Goal: Information Seeking & Learning: Learn about a topic

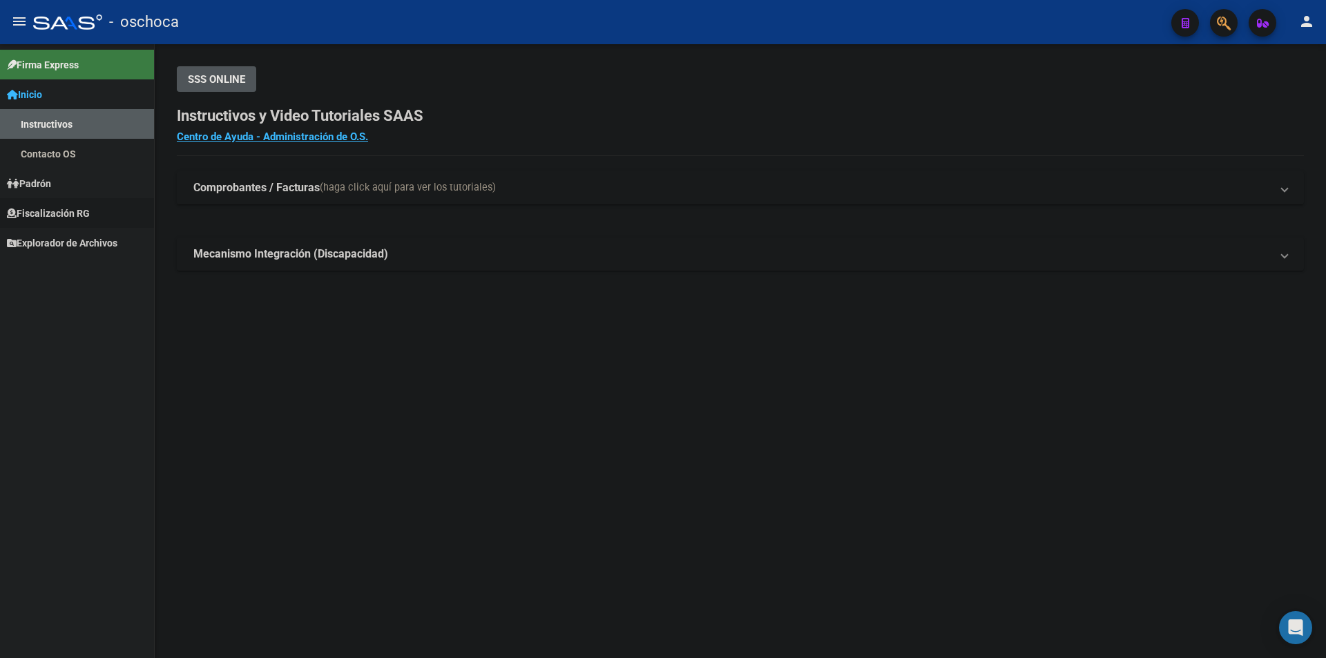
click at [77, 198] on link "Fiscalización RG" at bounding box center [77, 213] width 154 height 30
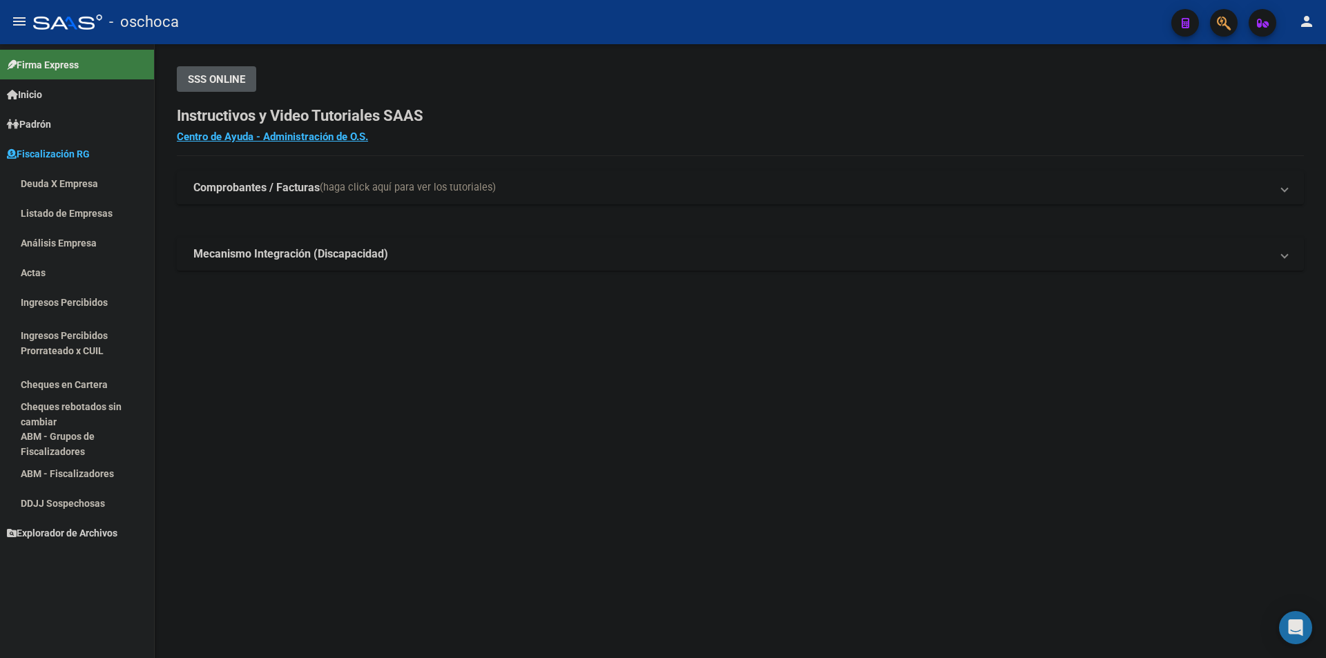
click at [77, 240] on link "Análisis Empresa" at bounding box center [77, 243] width 154 height 30
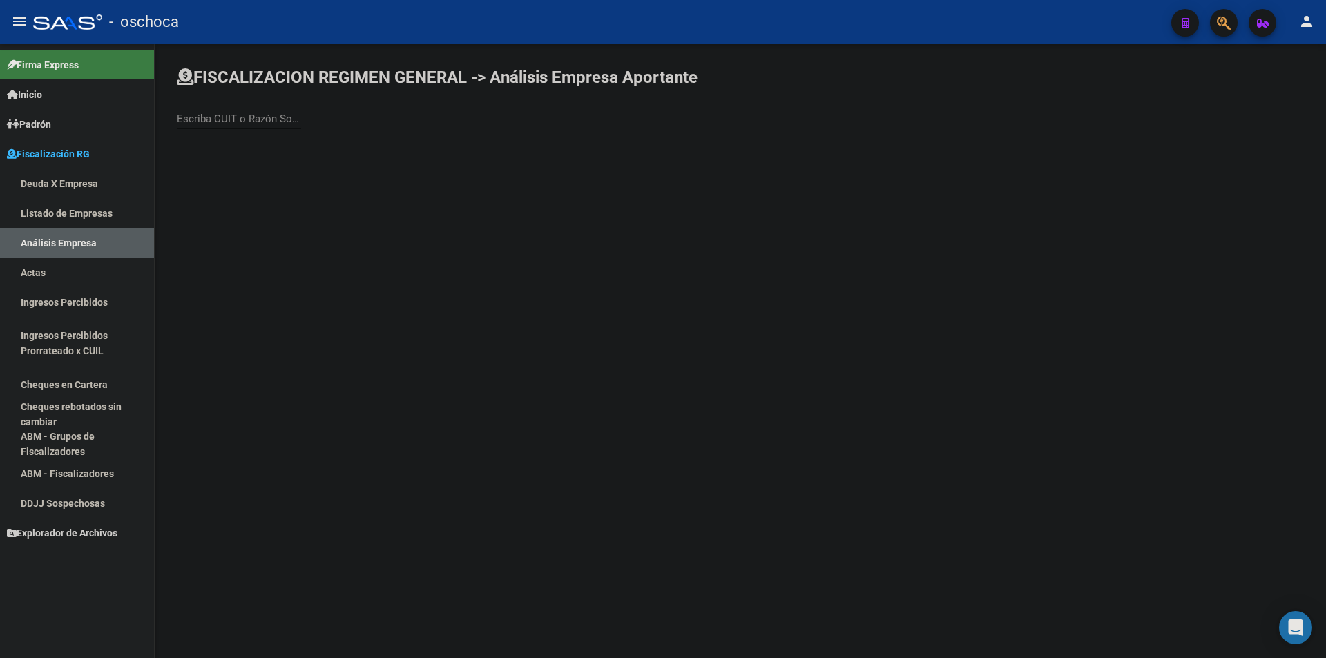
click at [276, 120] on input "Escriba CUIT o Razón Social para buscar" at bounding box center [239, 119] width 124 height 12
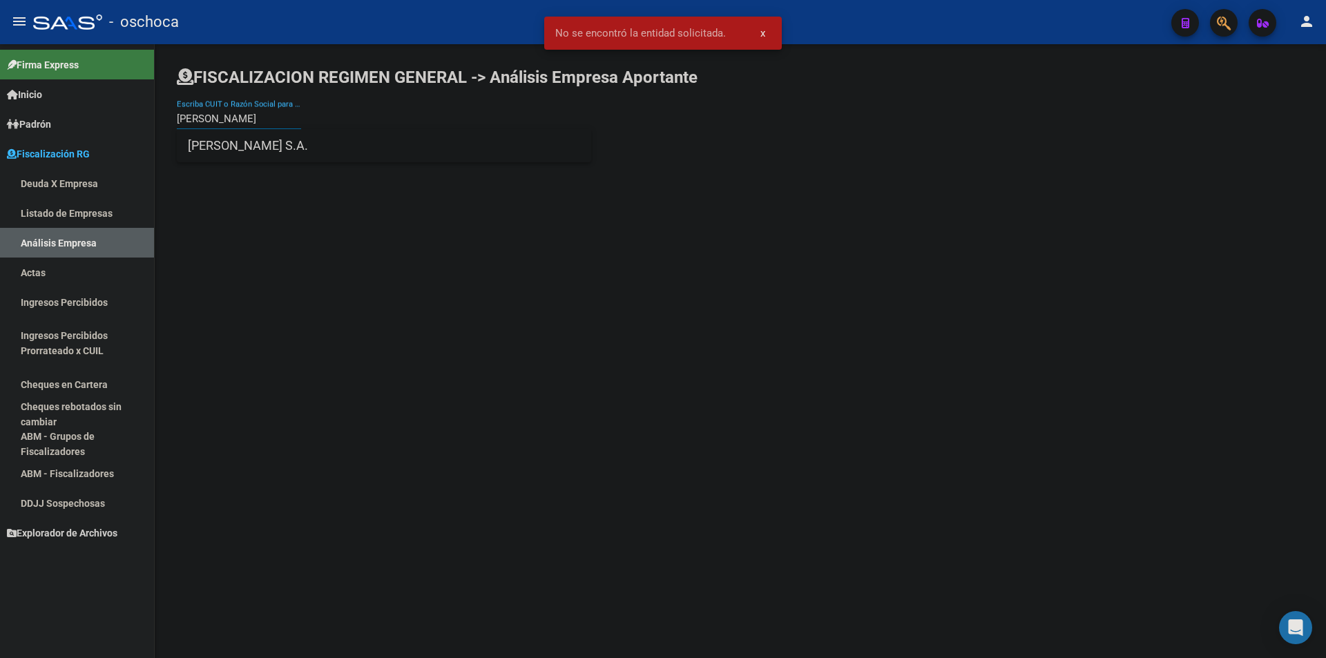
type input "[PERSON_NAME]"
click at [230, 137] on span "[PERSON_NAME] S.A." at bounding box center [384, 145] width 392 height 33
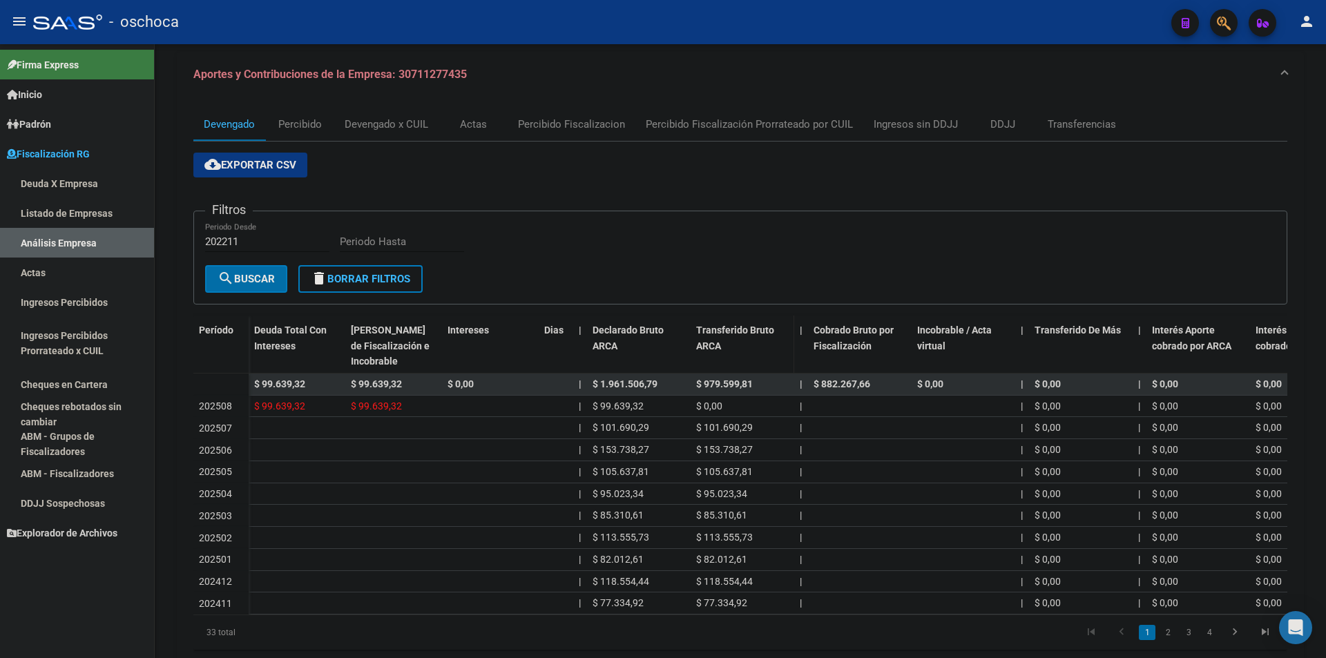
scroll to position [193, 0]
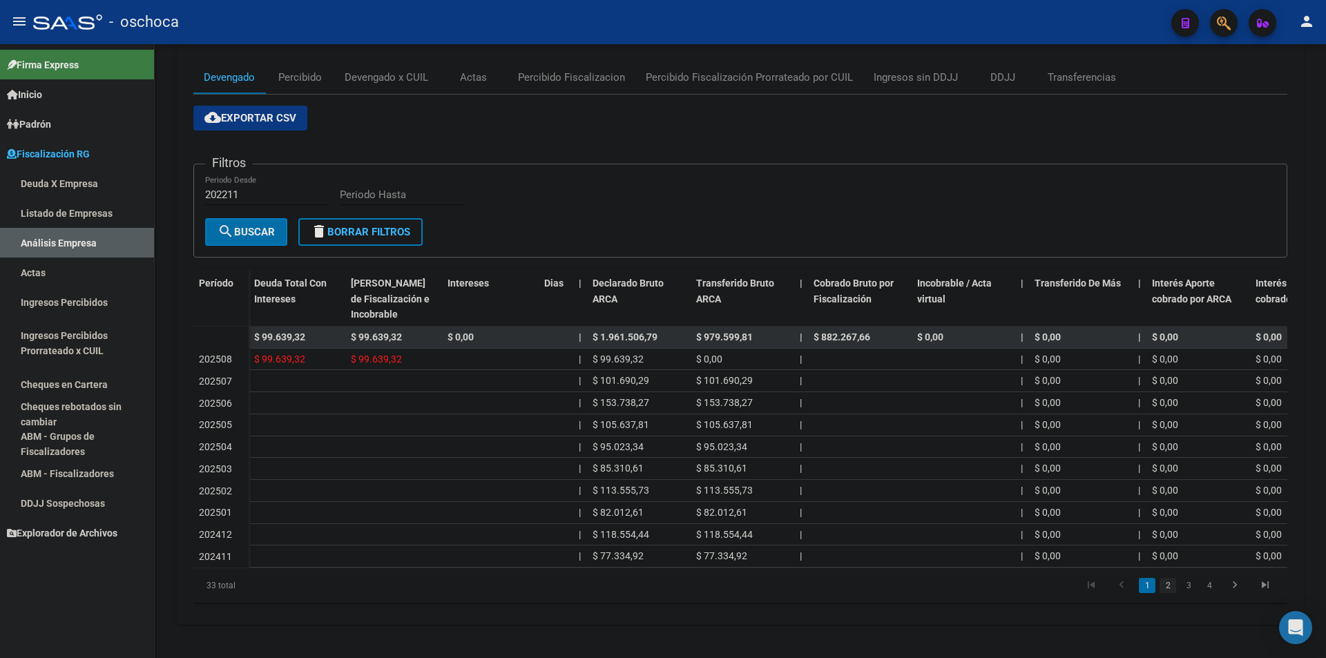
click at [662, 583] on link "2" at bounding box center [1167, 585] width 17 height 15
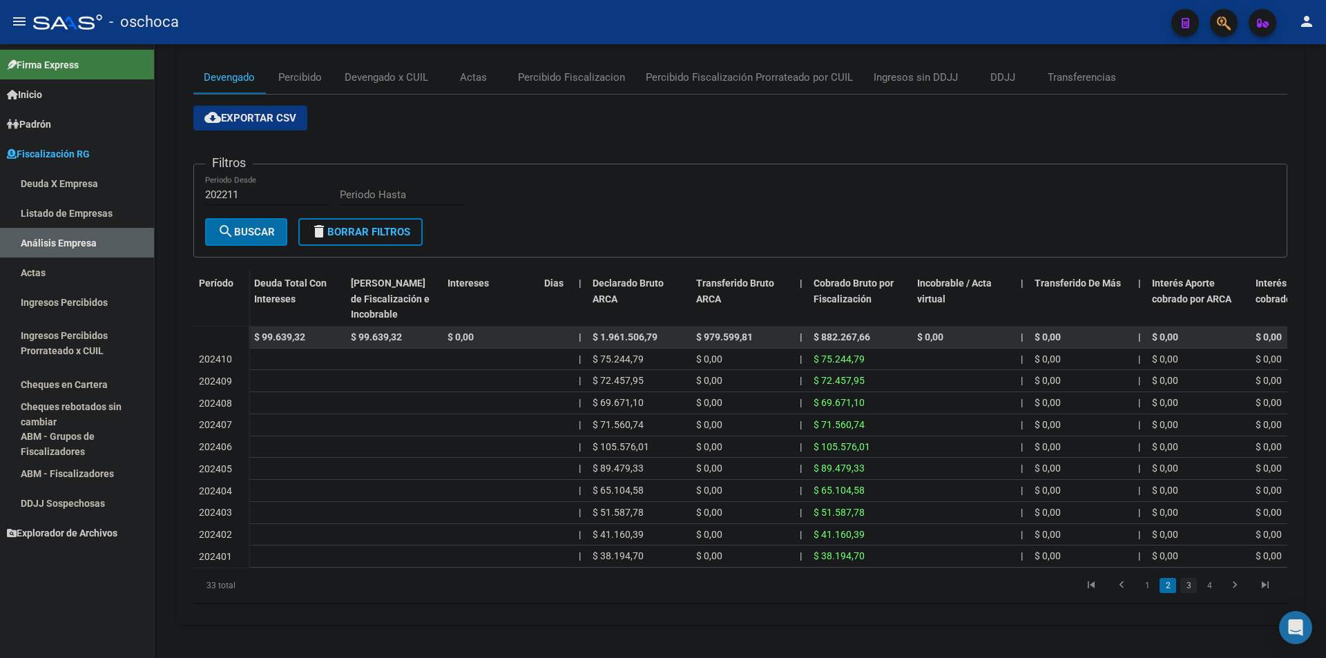
click at [662, 586] on link "3" at bounding box center [1188, 585] width 17 height 15
click at [119, 212] on link "Listado de Empresas" at bounding box center [77, 213] width 154 height 30
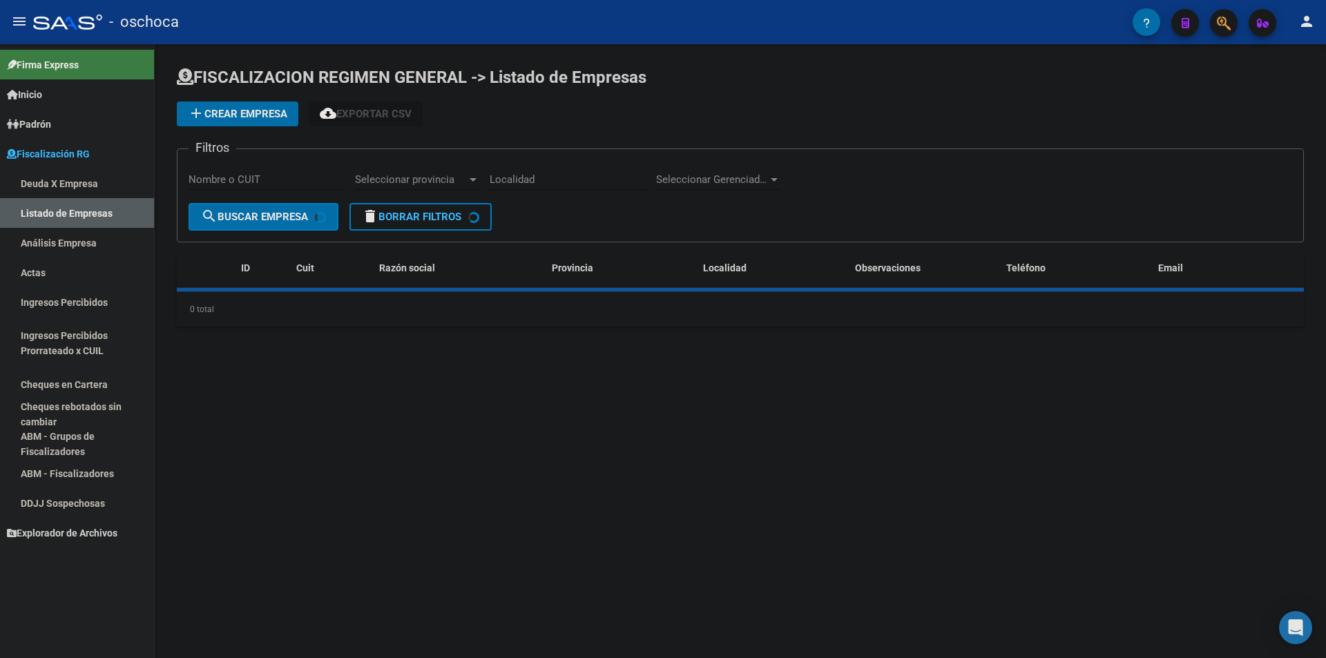
click at [130, 252] on link "Análisis Empresa" at bounding box center [77, 243] width 154 height 30
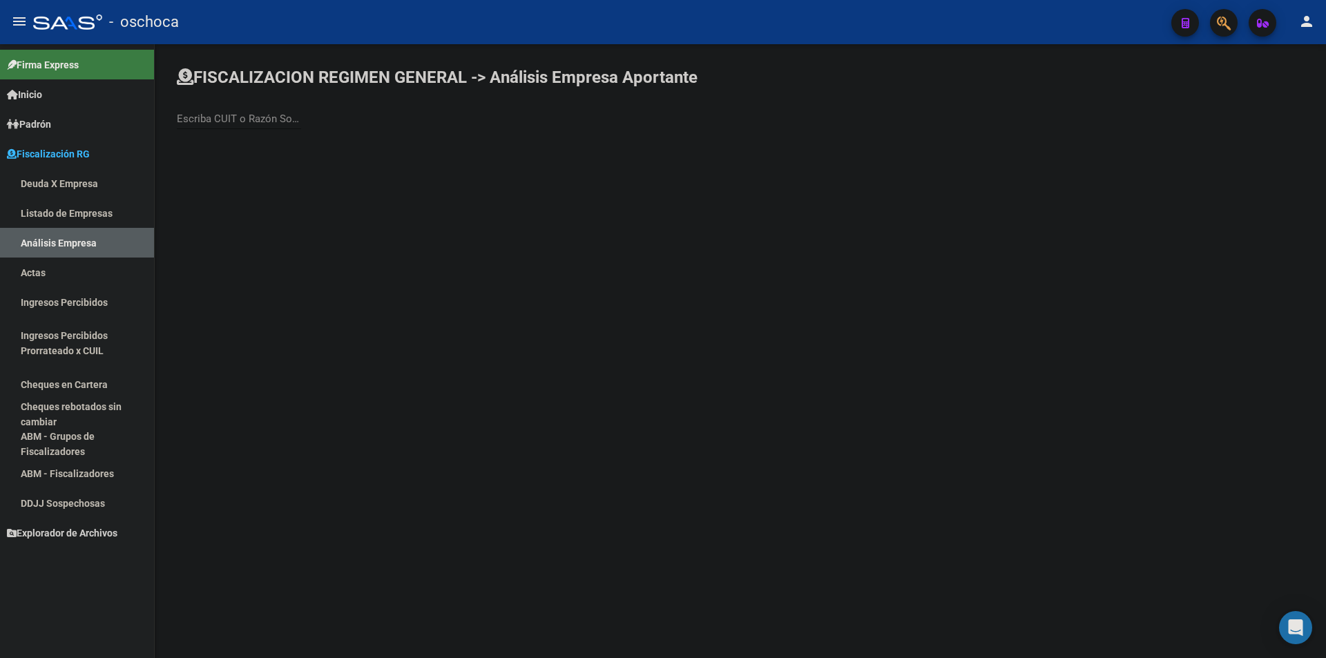
click at [222, 111] on div "Escriba CUIT o Razón Social para buscar" at bounding box center [239, 114] width 124 height 30
type input "emprimar"
click at [260, 148] on span "EMPRIMAR S.A." at bounding box center [384, 145] width 392 height 33
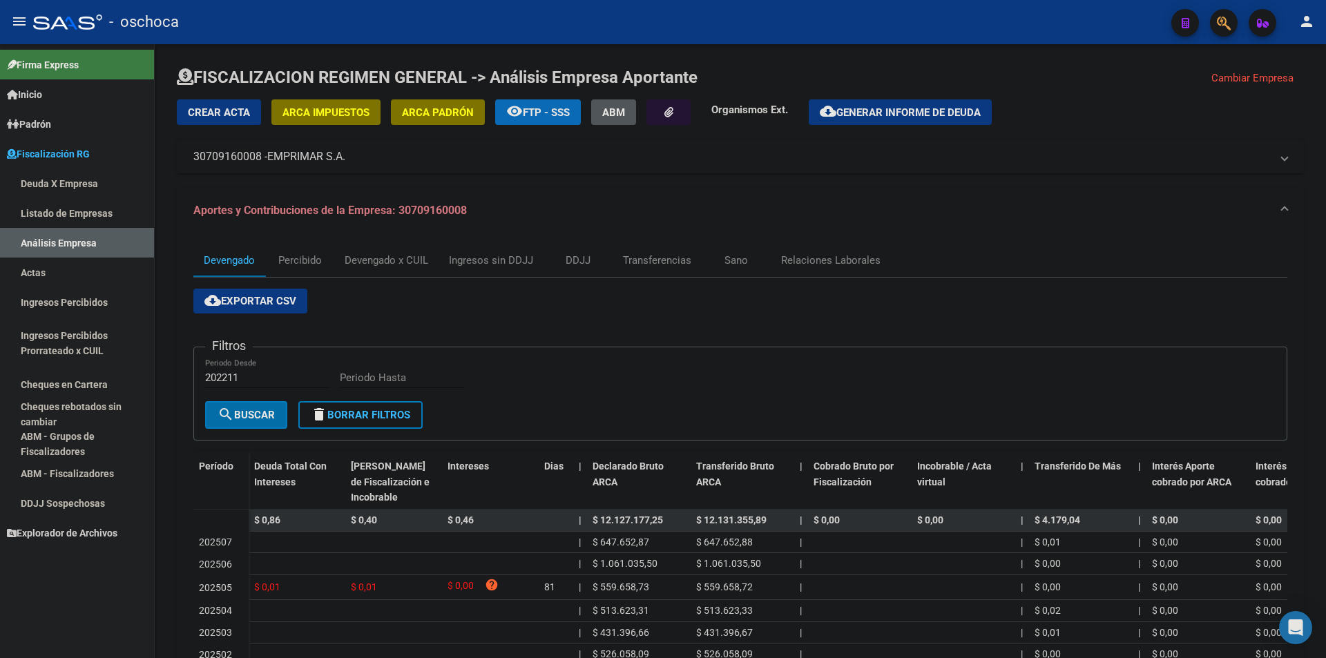
scroll to position [207, 0]
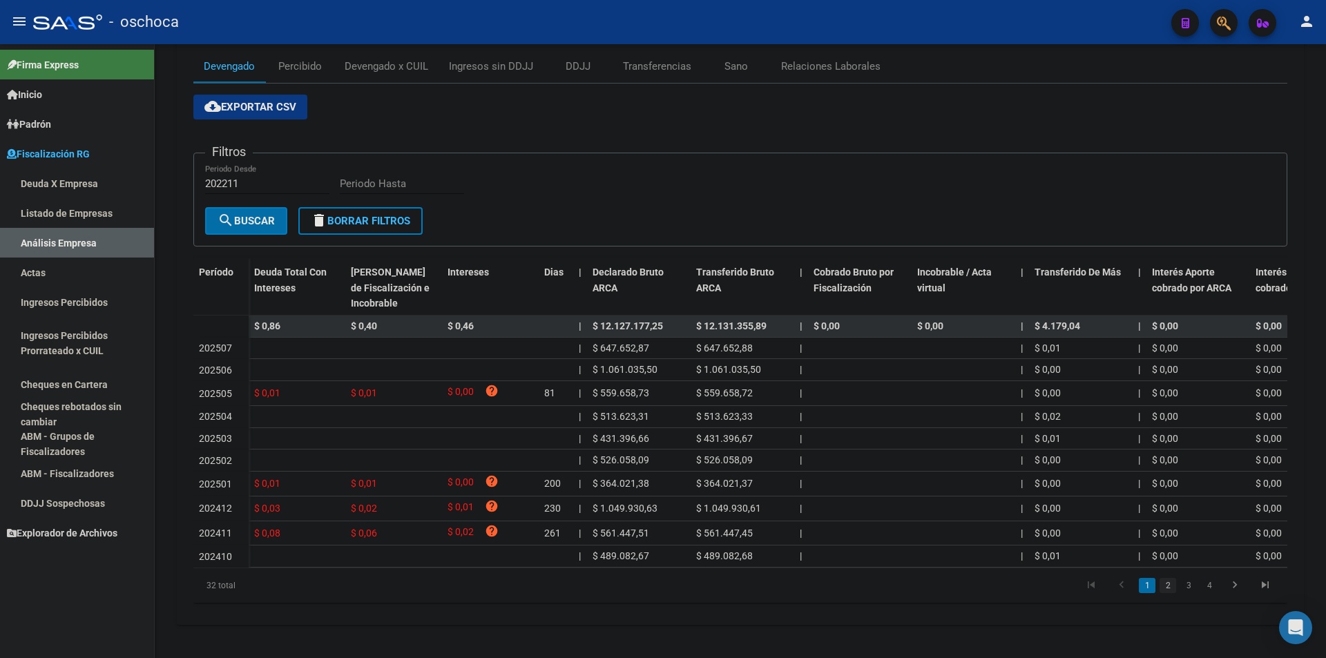
click at [662, 585] on link "2" at bounding box center [1167, 585] width 17 height 15
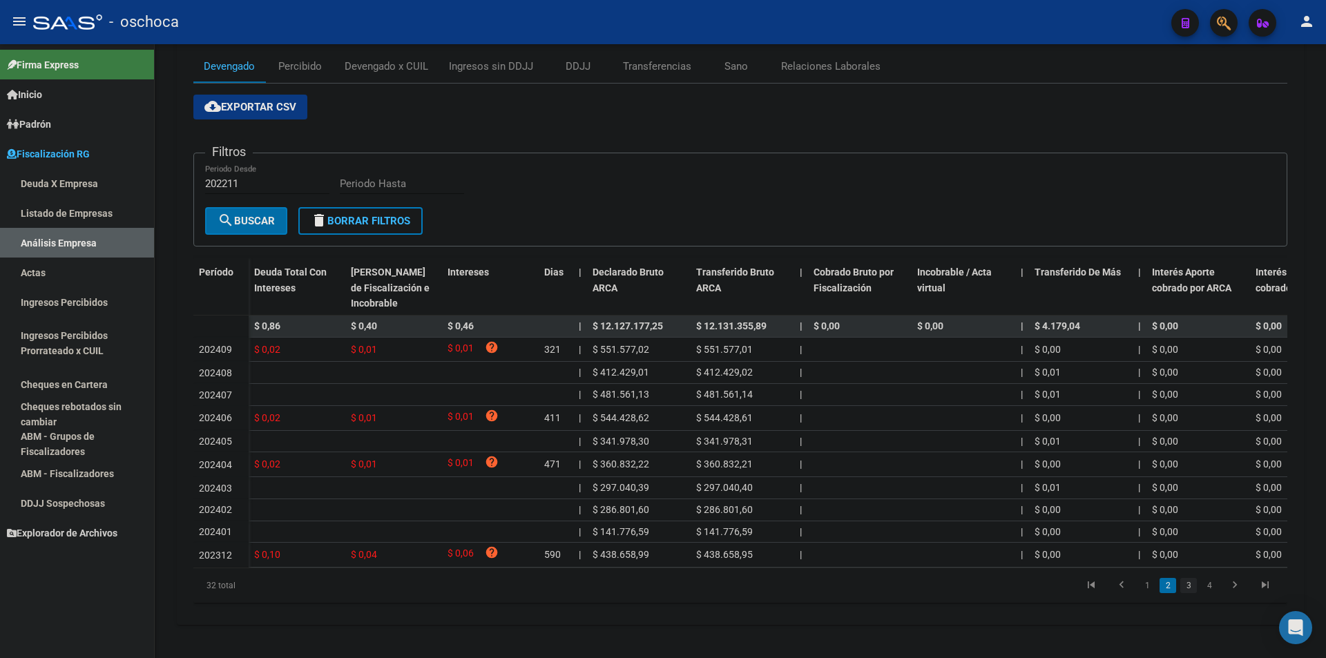
click at [662, 585] on link "3" at bounding box center [1188, 585] width 17 height 15
click at [662, 590] on link "4" at bounding box center [1209, 585] width 17 height 15
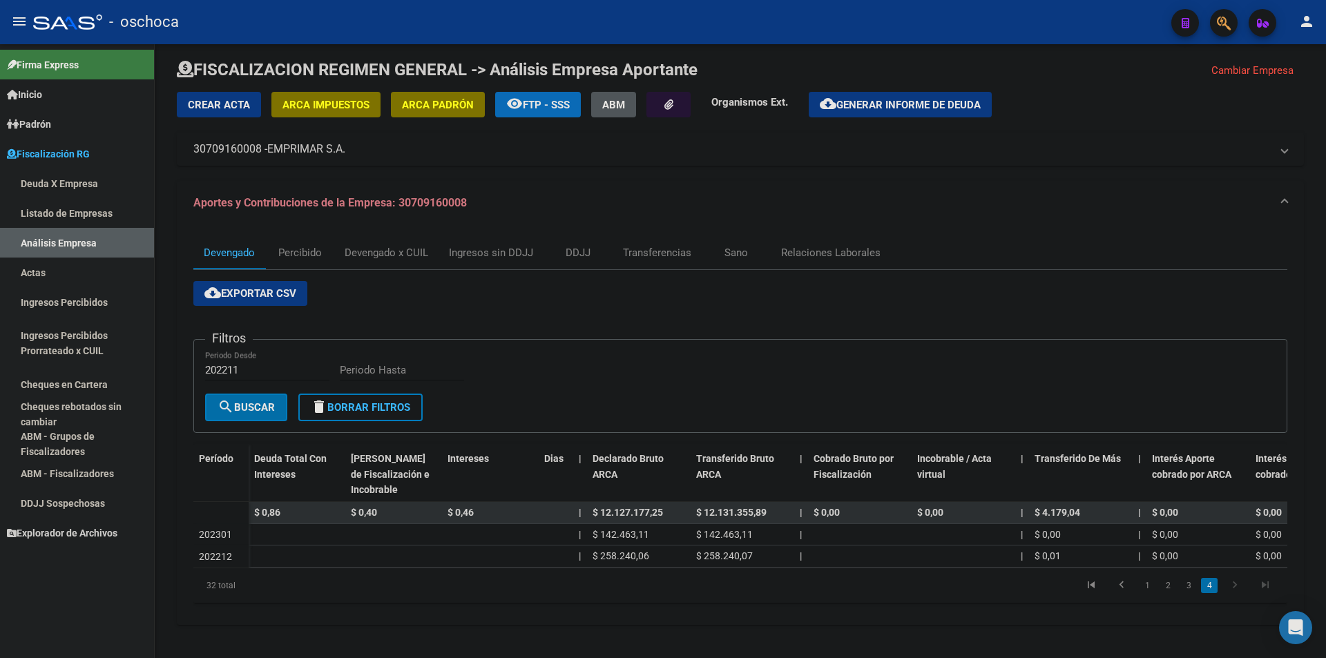
scroll to position [18, 0]
click at [662, 589] on link "1" at bounding box center [1146, 585] width 17 height 15
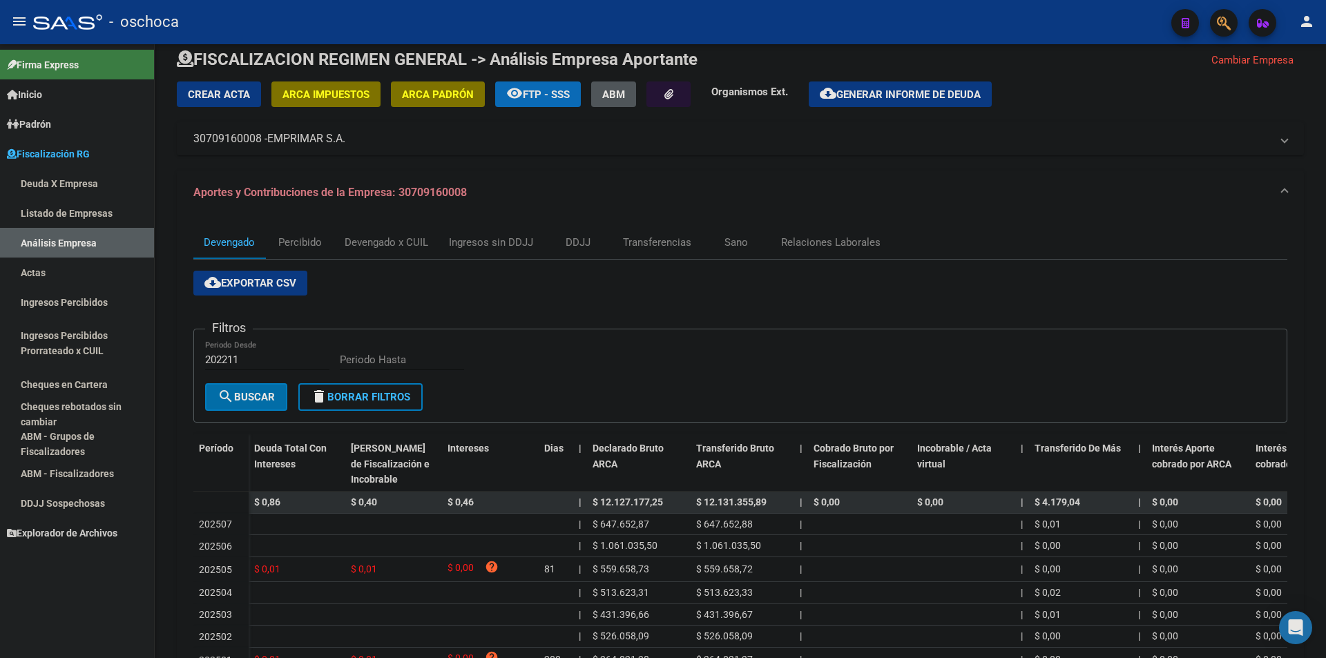
click at [93, 250] on link "Análisis Empresa" at bounding box center [77, 243] width 154 height 30
drag, startPoint x: 97, startPoint y: 206, endPoint x: 100, endPoint y: 252, distance: 46.3
click at [97, 206] on link "Listado de Empresas" at bounding box center [77, 213] width 154 height 30
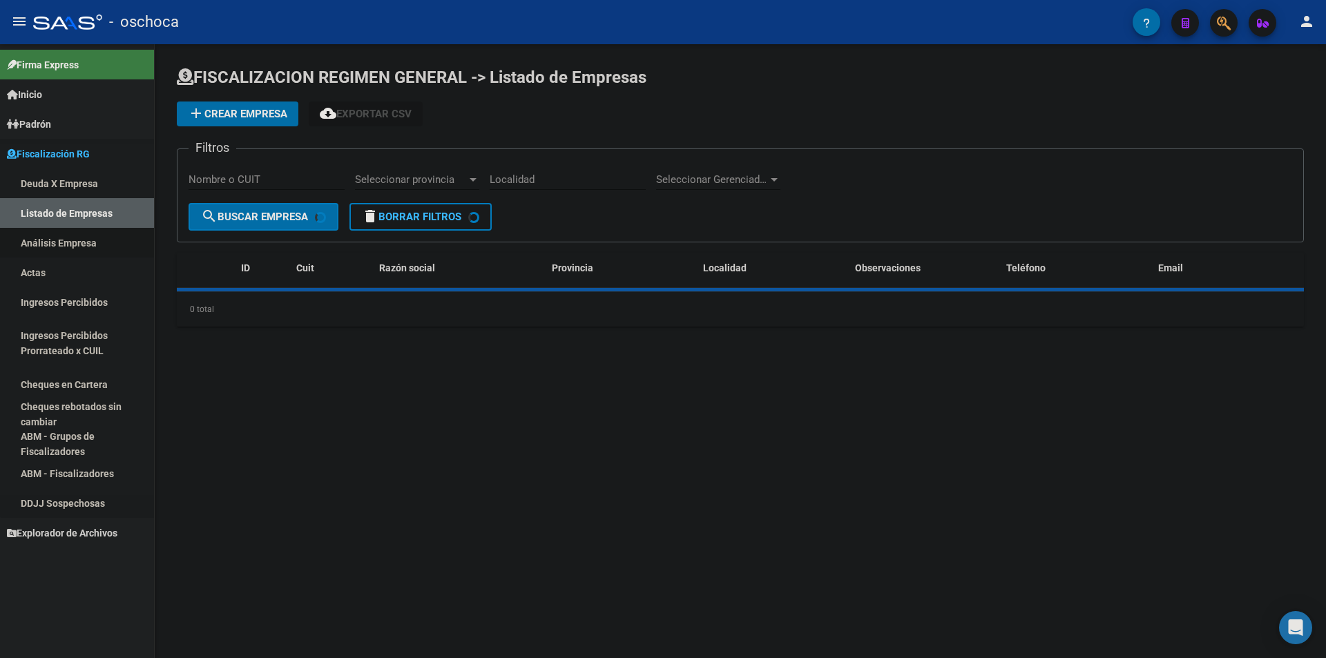
click at [100, 252] on link "Análisis Empresa" at bounding box center [77, 243] width 154 height 30
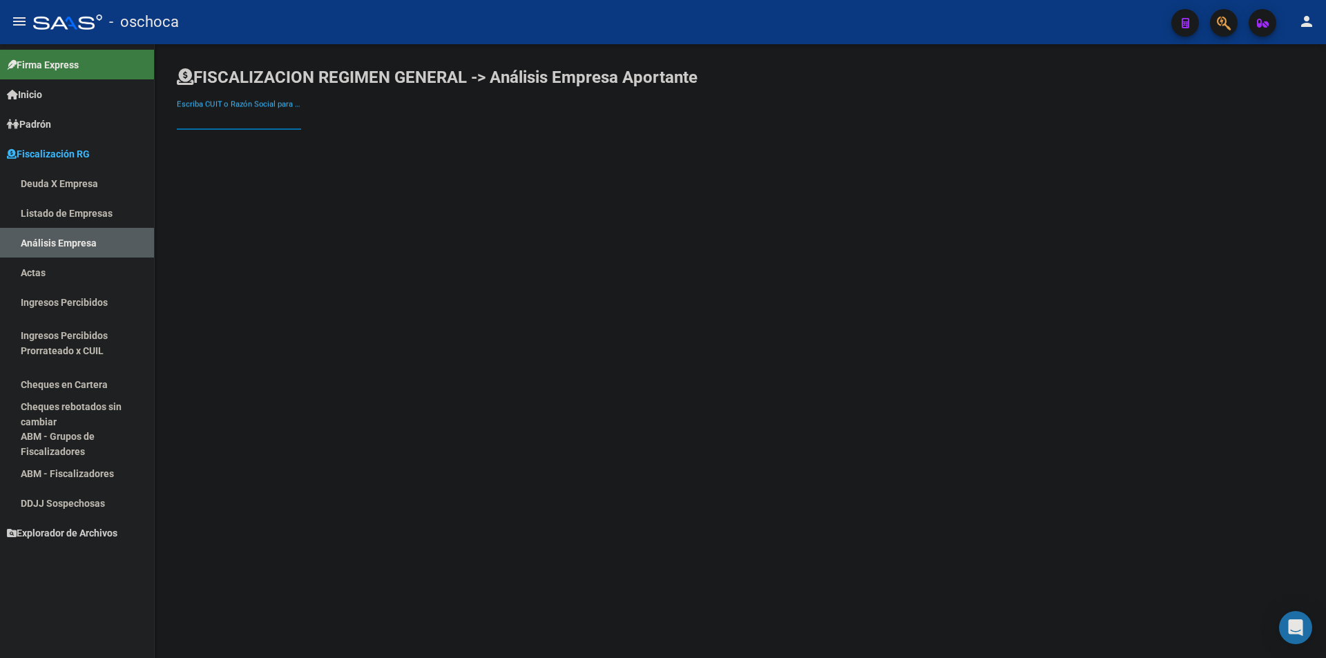
click at [242, 124] on input "Escriba CUIT o Razón Social para buscar" at bounding box center [239, 119] width 124 height 12
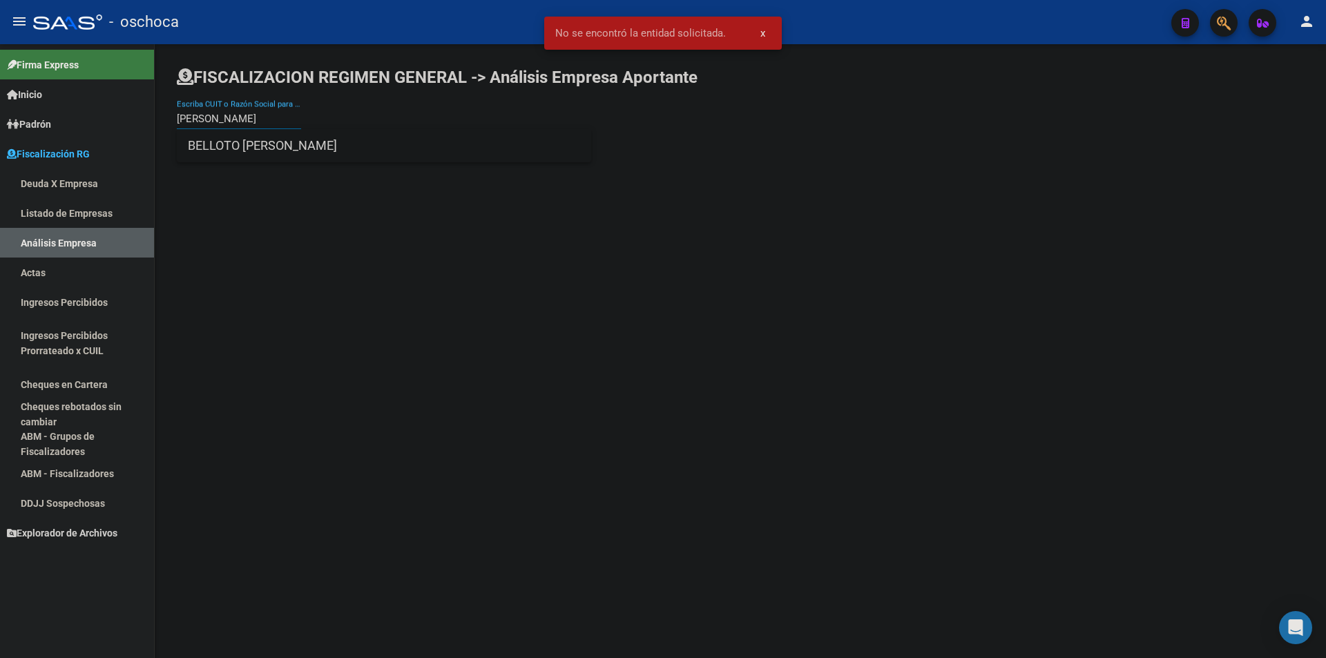
type input "[PERSON_NAME]"
click at [263, 138] on span "BELLOTO [PERSON_NAME]" at bounding box center [384, 145] width 392 height 33
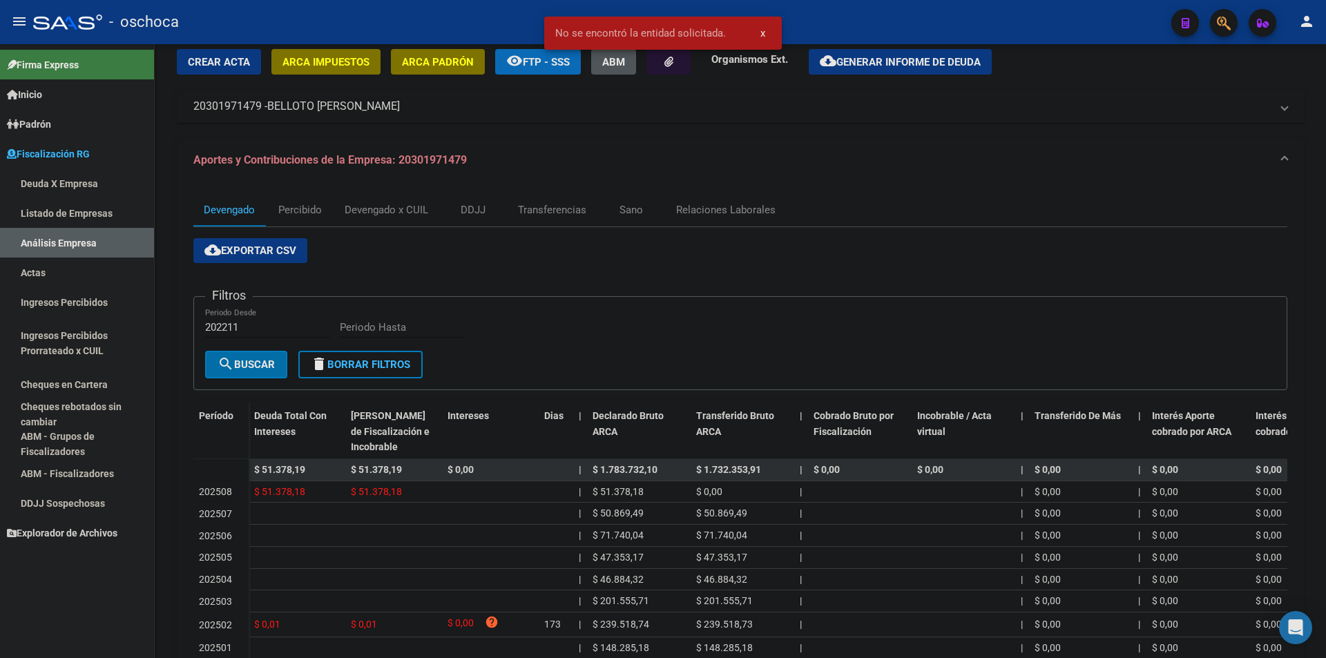
scroll to position [197, 0]
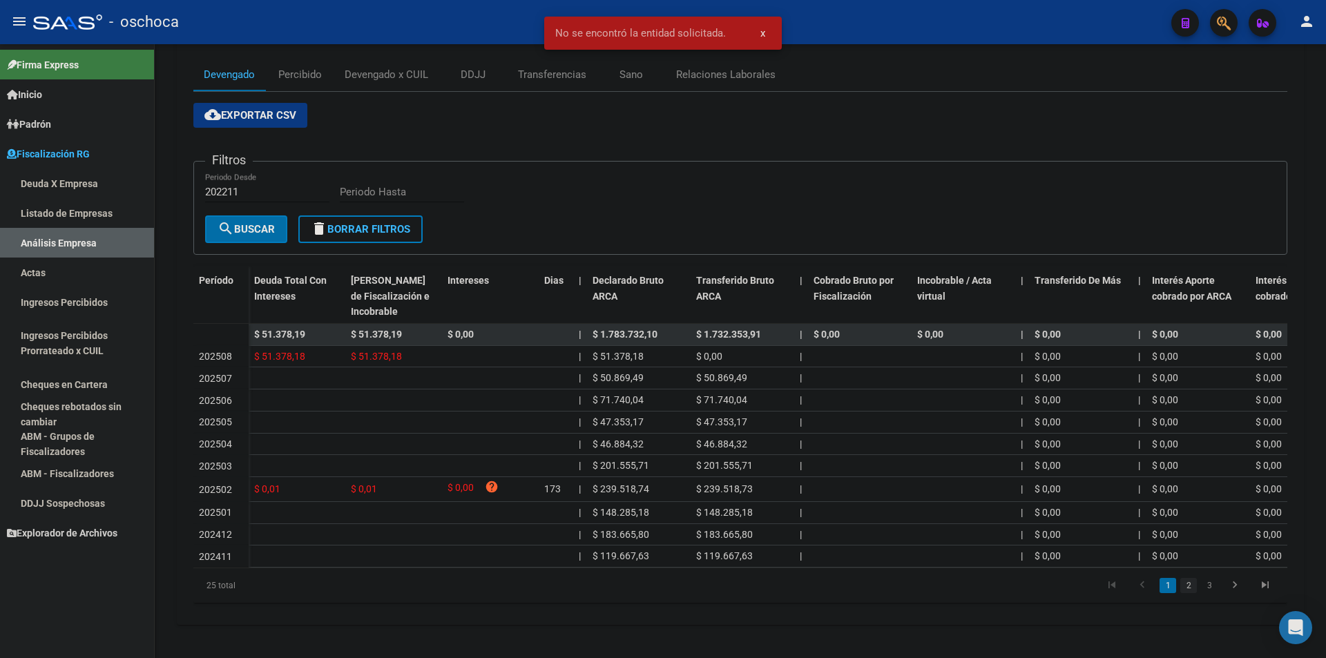
click at [662, 583] on link "2" at bounding box center [1188, 585] width 17 height 15
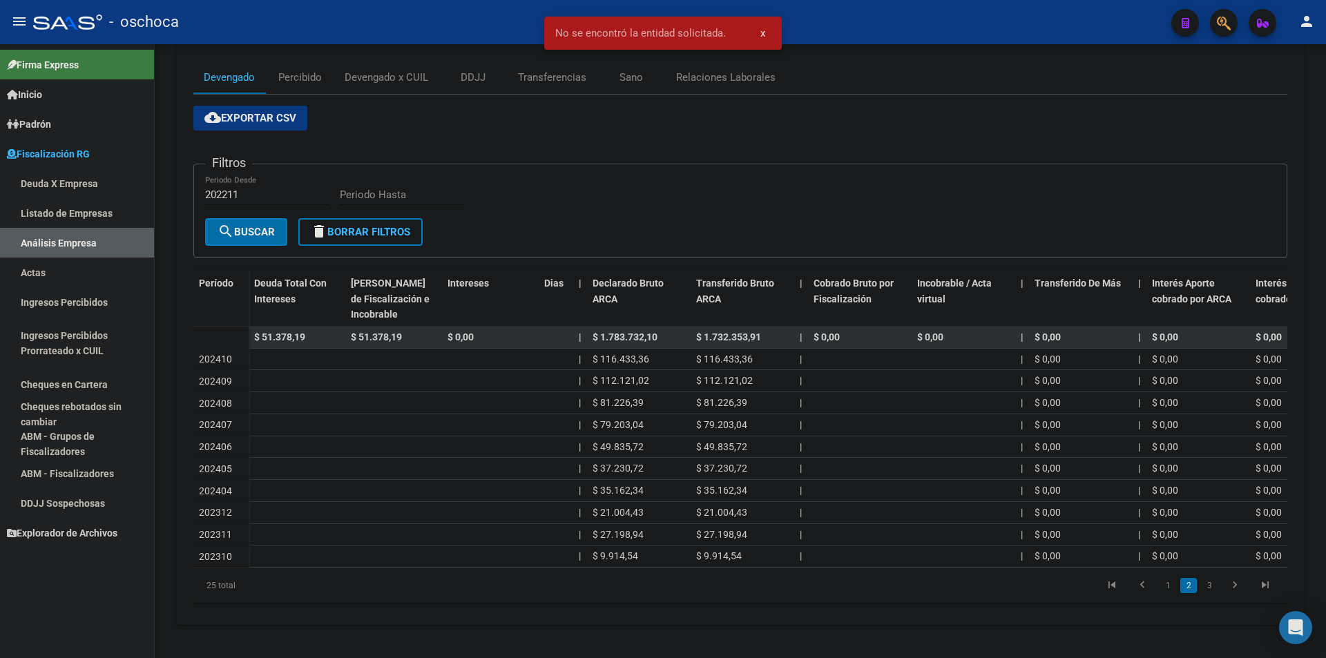
scroll to position [193, 0]
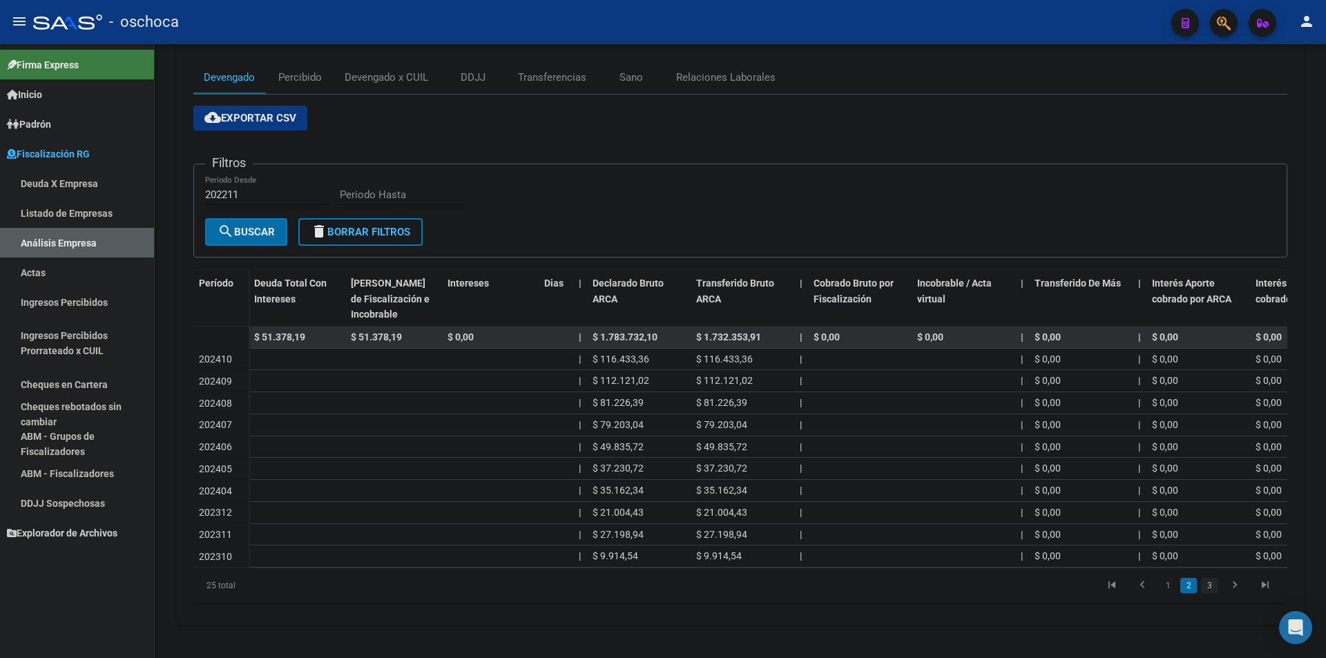
click at [662, 582] on link "3" at bounding box center [1209, 585] width 17 height 15
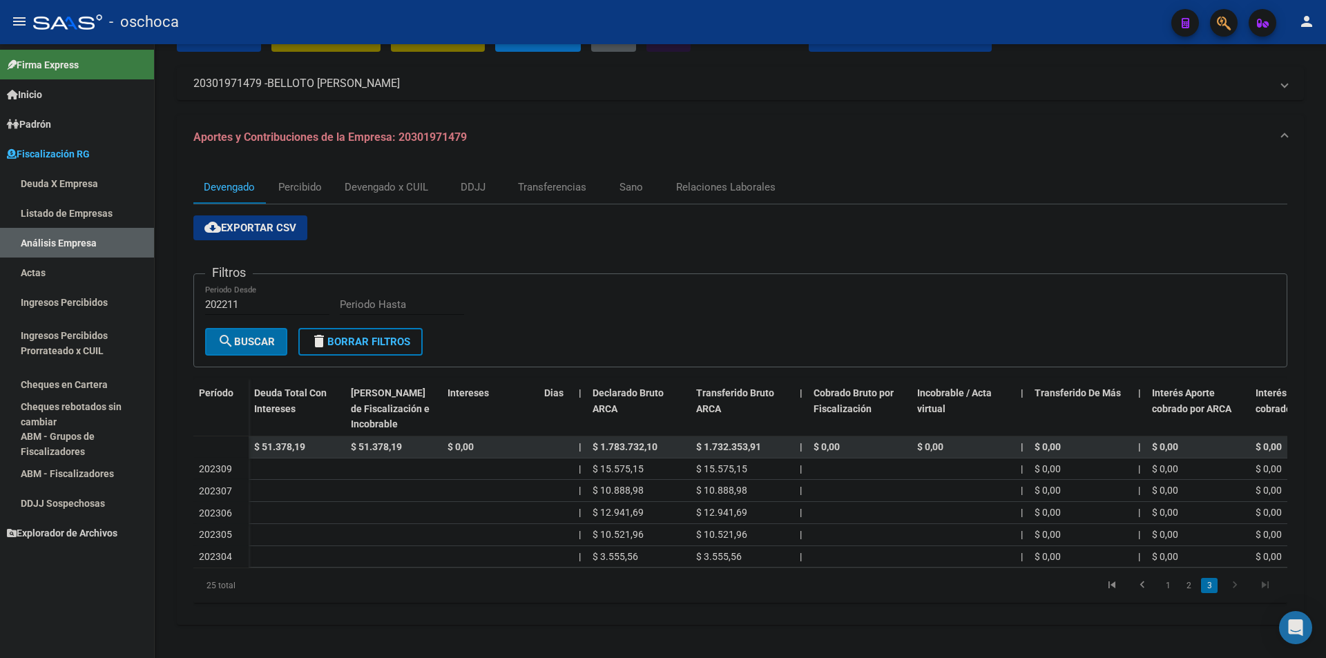
scroll to position [84, 0]
click at [662, 584] on link "1" at bounding box center [1167, 585] width 17 height 15
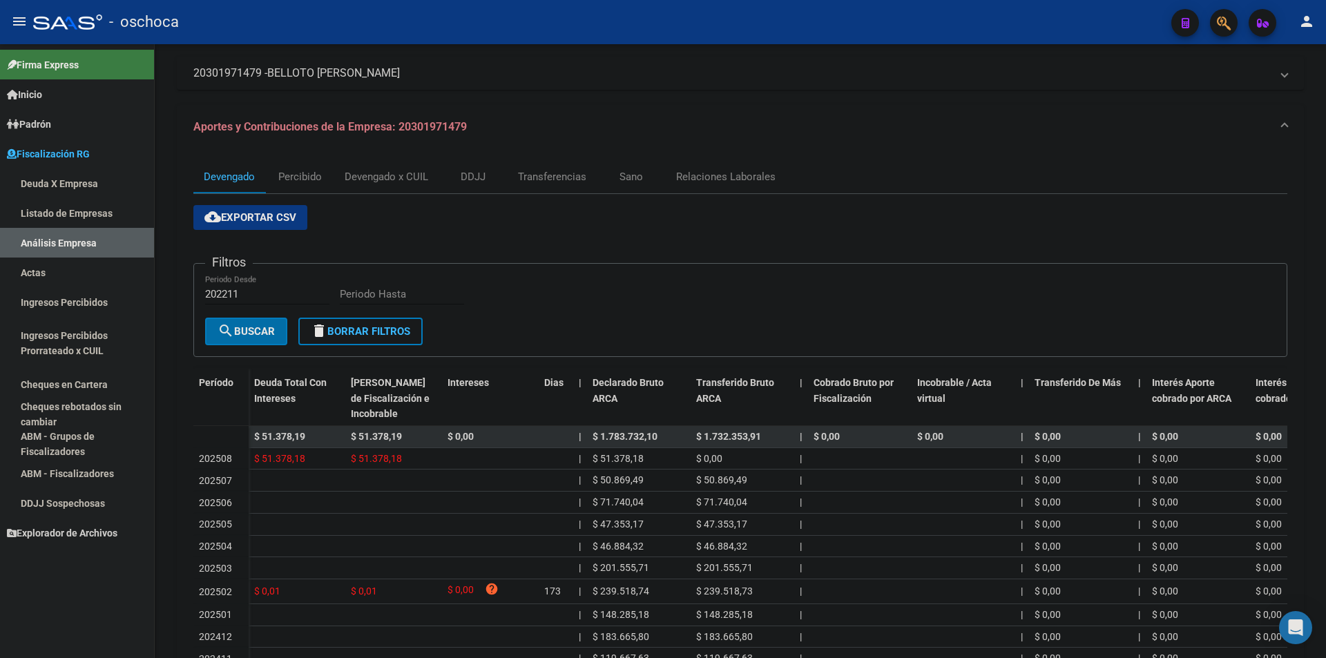
click at [59, 216] on link "Listado de Empresas" at bounding box center [77, 213] width 154 height 30
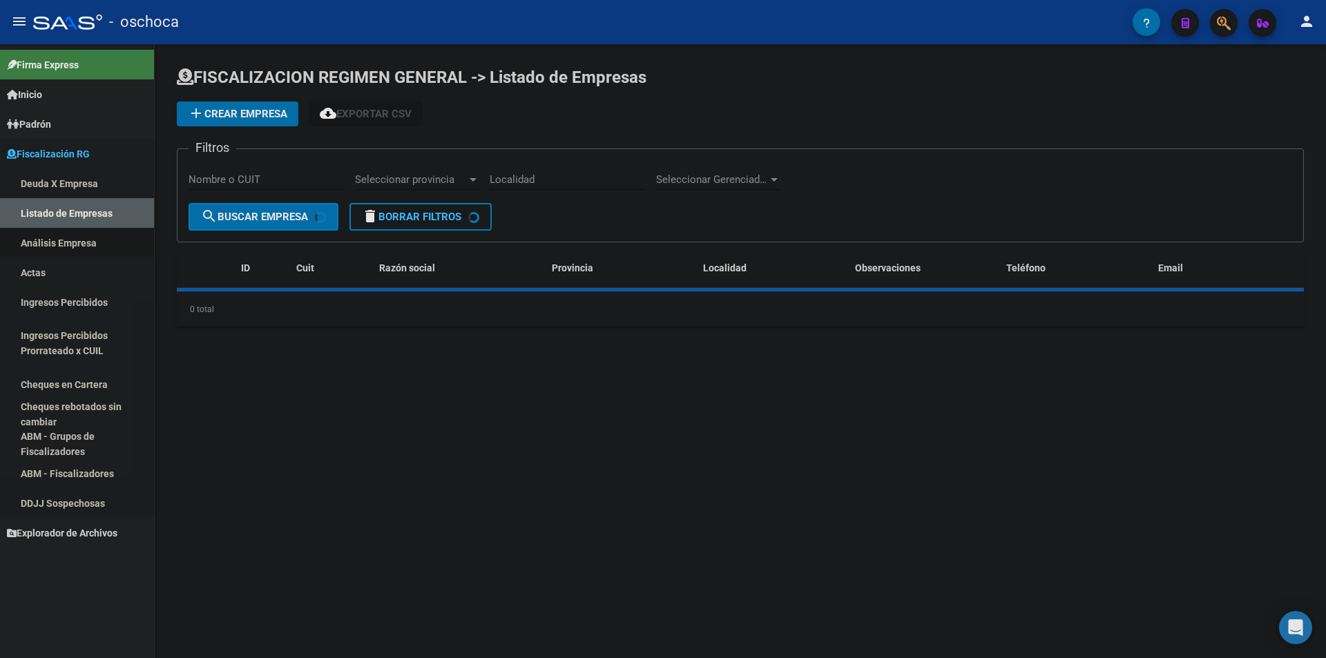
click at [71, 240] on link "Análisis Empresa" at bounding box center [77, 243] width 154 height 30
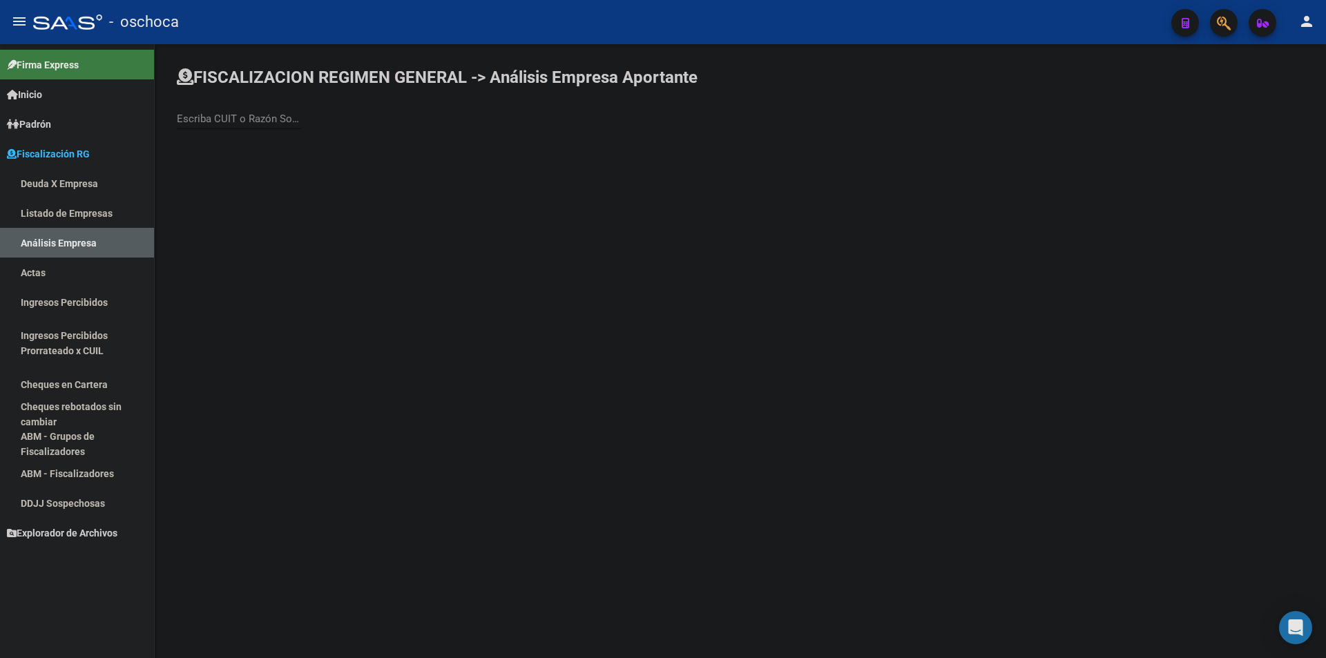
click at [244, 122] on input "Escriba CUIT o Razón Social para buscar" at bounding box center [239, 119] width 124 height 12
type input "SERVICIOS CADE"
click at [264, 147] on span "SERVICIOS CADE S.R.L." at bounding box center [384, 145] width 392 height 33
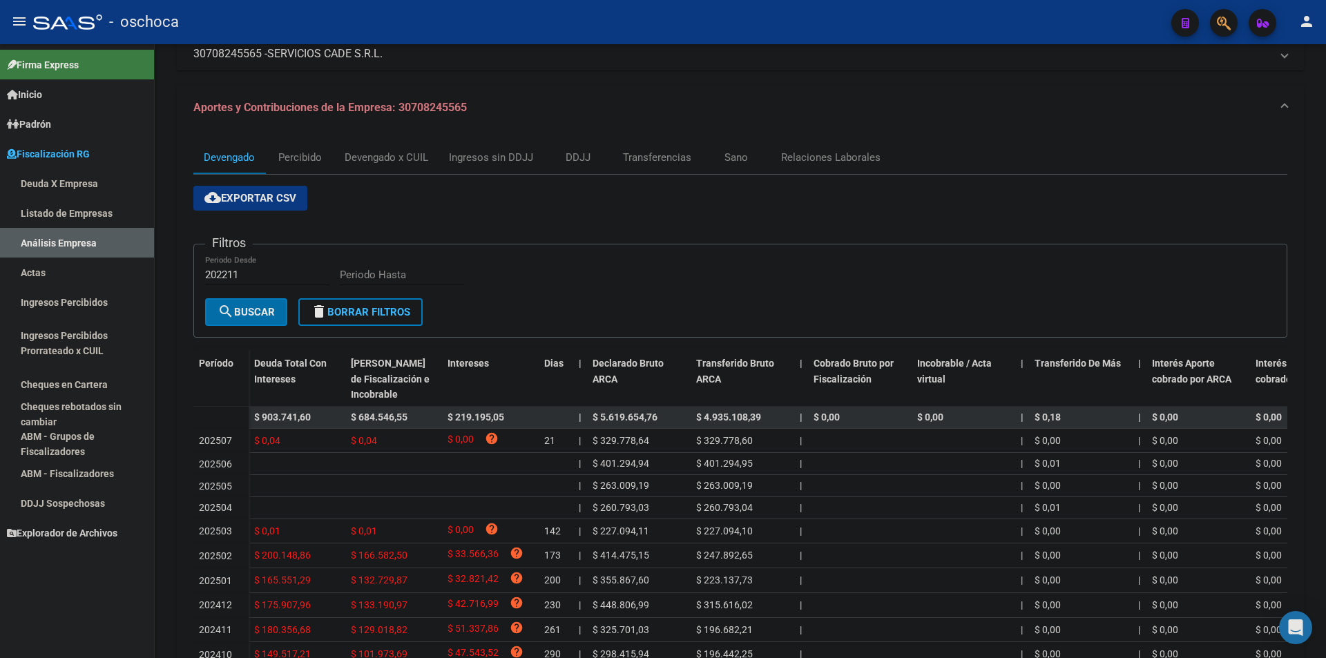
scroll to position [217, 0]
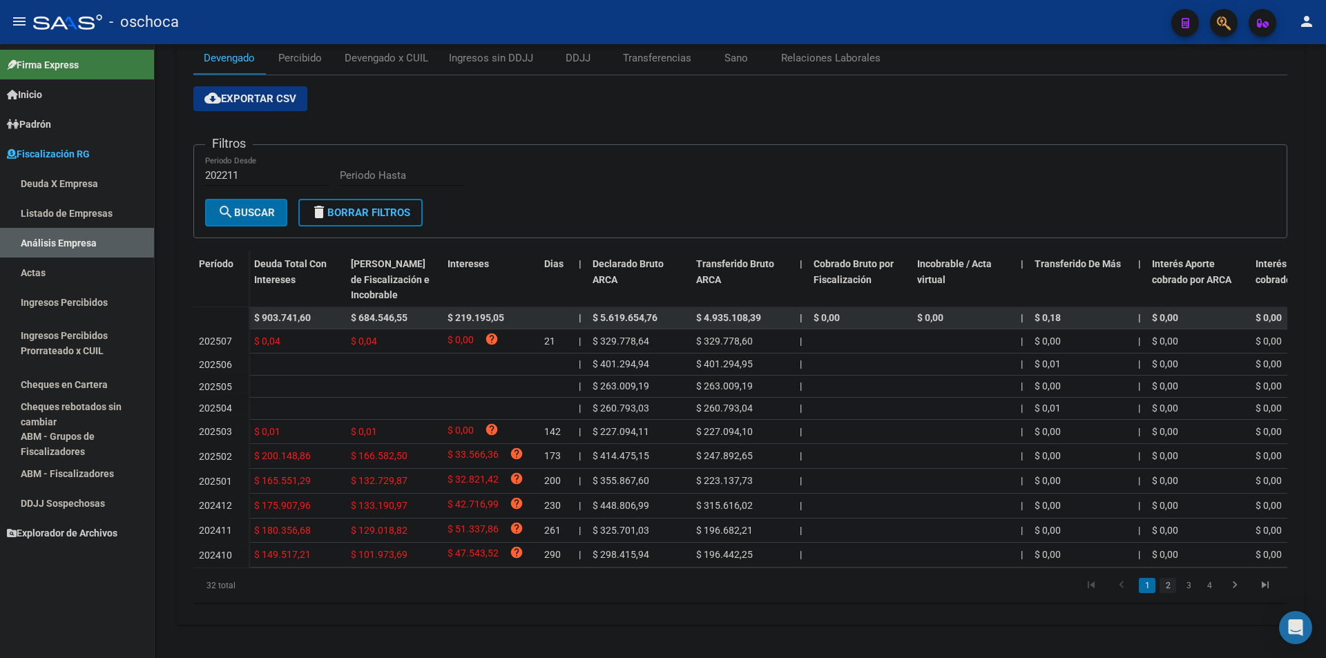
click at [662, 588] on link "2" at bounding box center [1167, 585] width 17 height 15
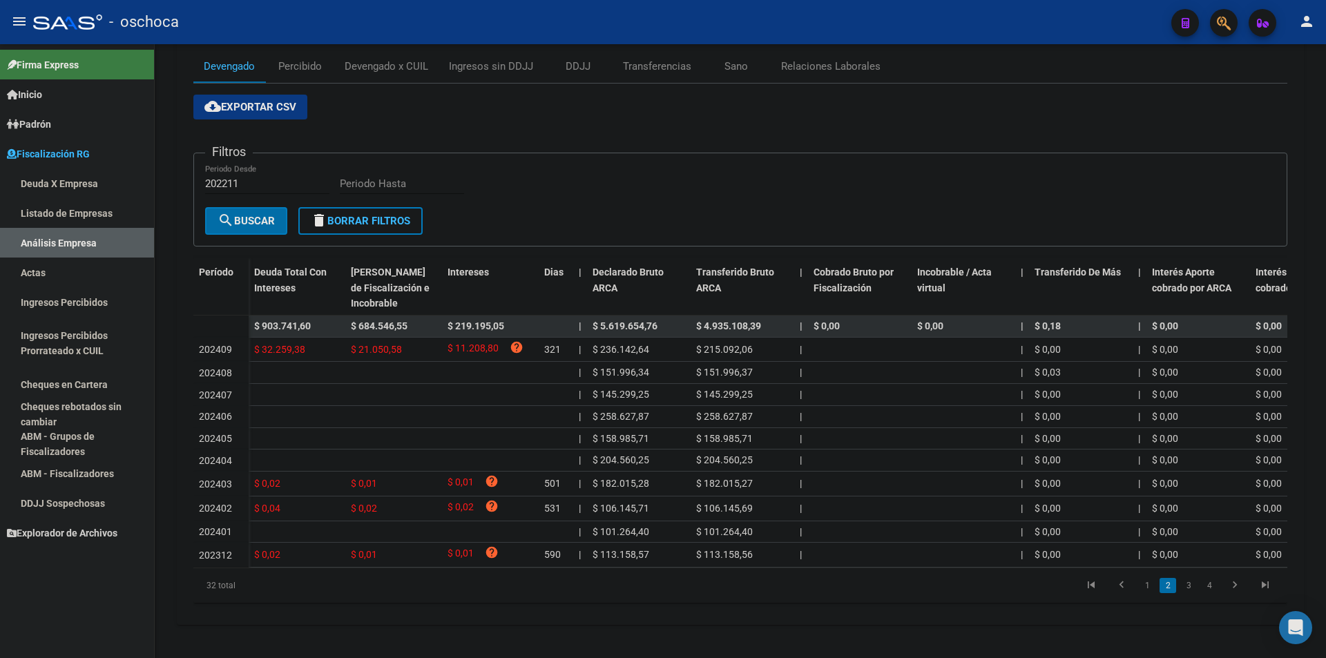
scroll to position [207, 0]
click at [662, 585] on link "1" at bounding box center [1146, 585] width 17 height 15
